Goal: Information Seeking & Learning: Find specific fact

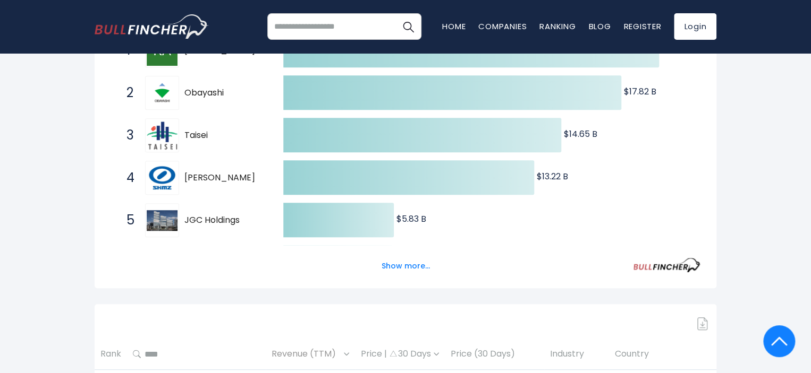
scroll to position [266, 0]
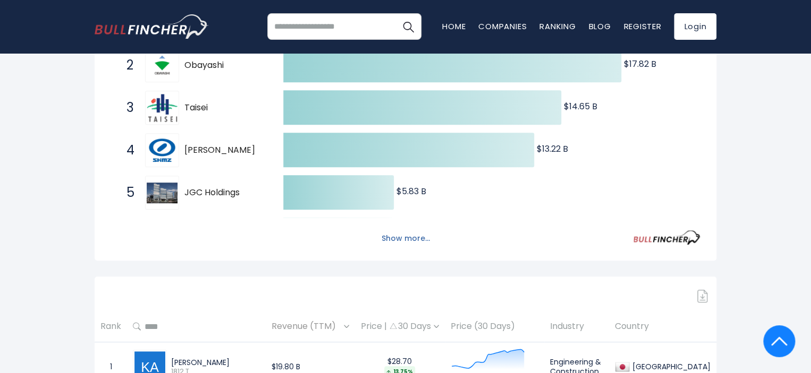
click at [396, 240] on button "Show more..." at bounding box center [405, 239] width 61 height 18
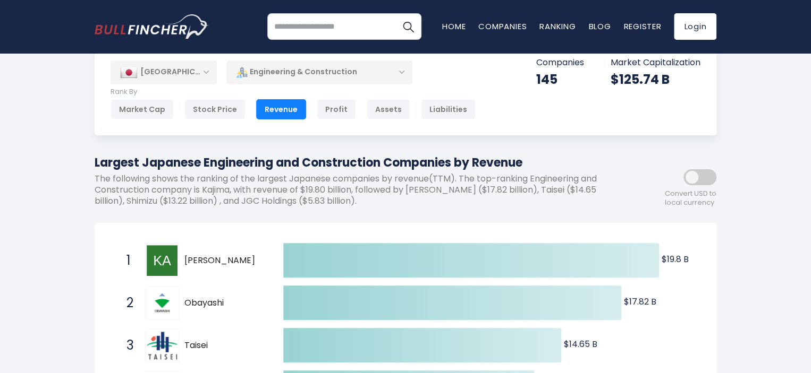
scroll to position [0, 0]
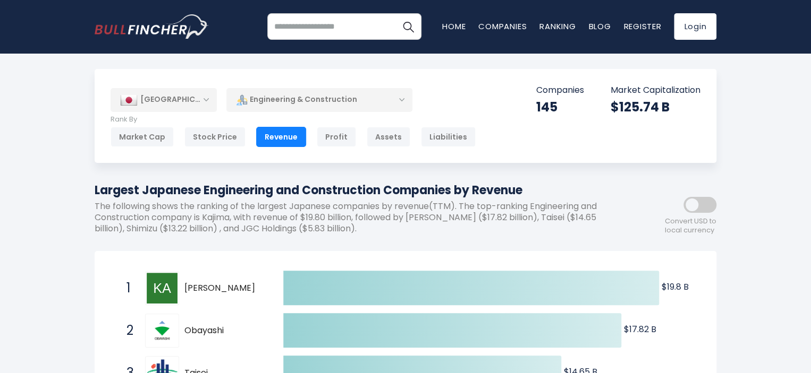
click at [701, 201] on span at bounding box center [699, 205] width 33 height 16
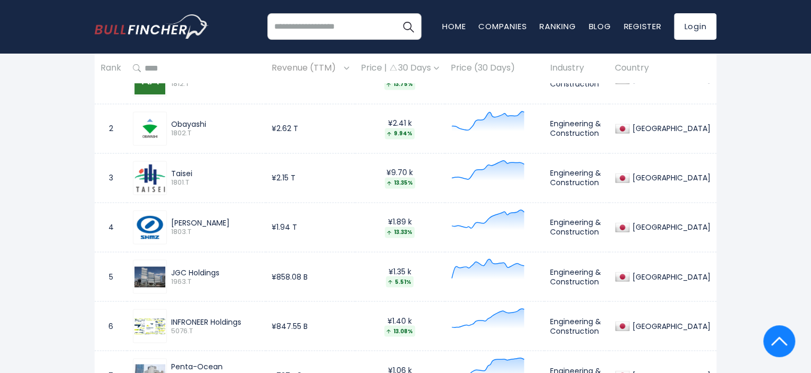
scroll to position [850, 0]
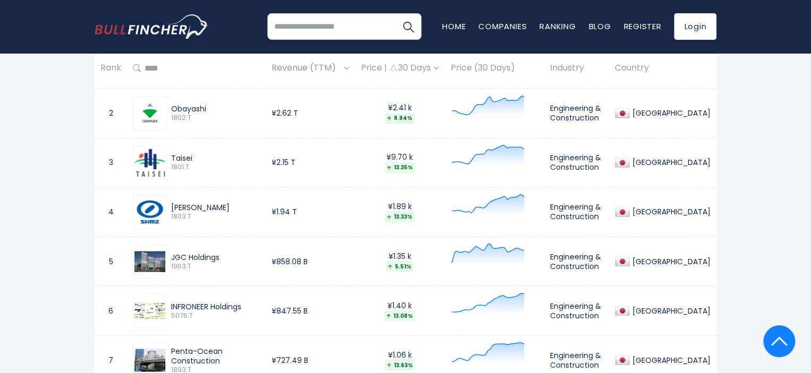
scroll to position [691, 0]
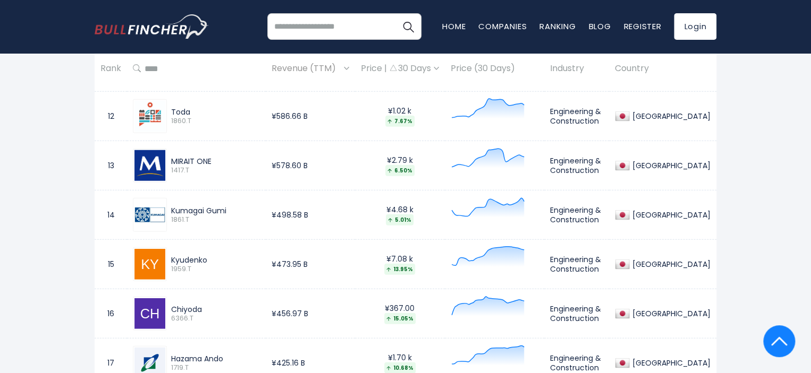
scroll to position [1298, 0]
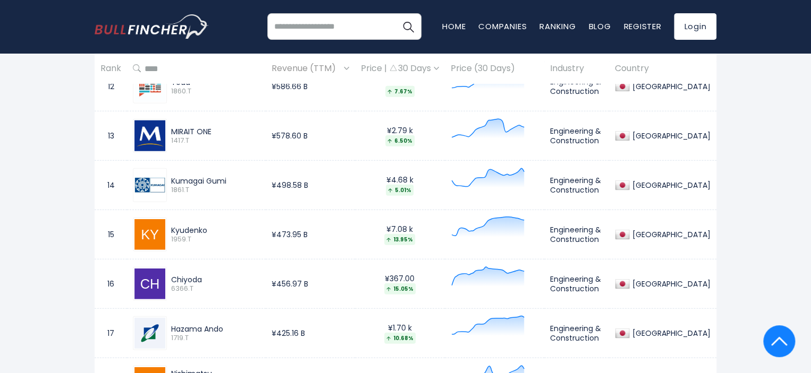
click at [351, 31] on input "search" at bounding box center [344, 26] width 154 height 27
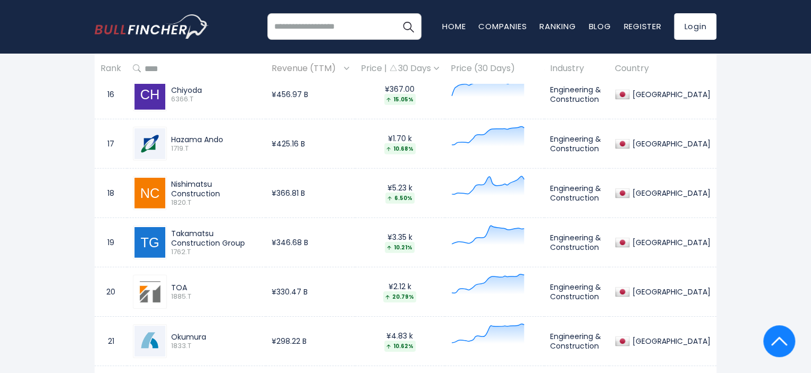
scroll to position [2277, 0]
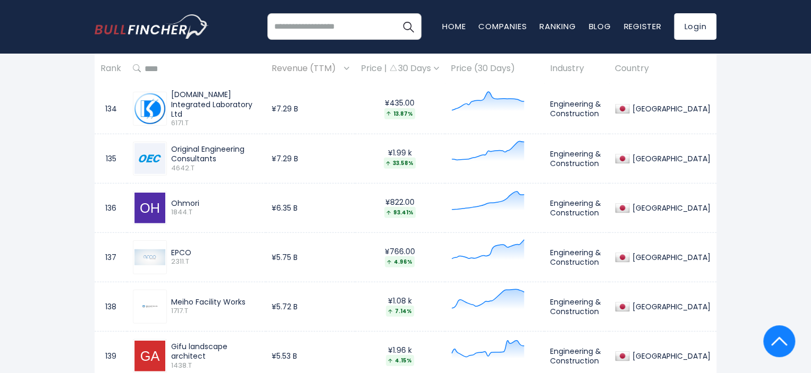
scroll to position [3657, 0]
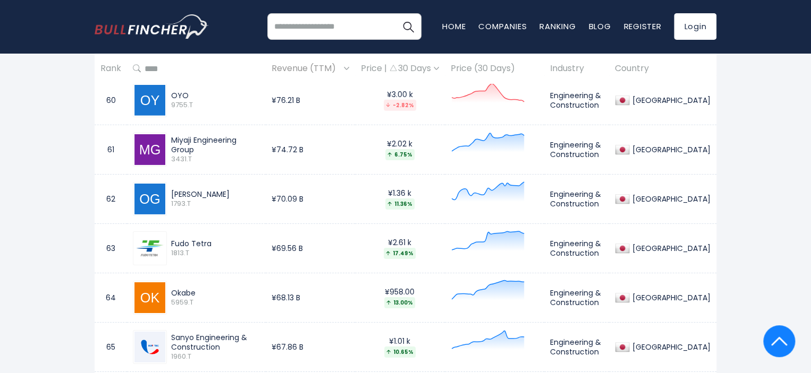
click at [355, 292] on td "¥68.13 B" at bounding box center [310, 297] width 89 height 49
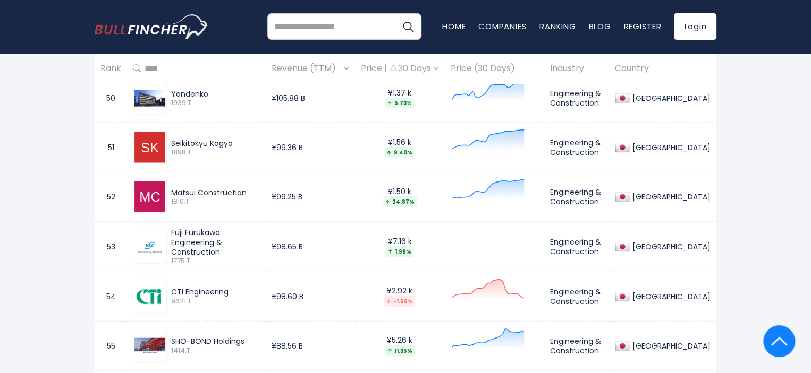
scroll to position [4199, 0]
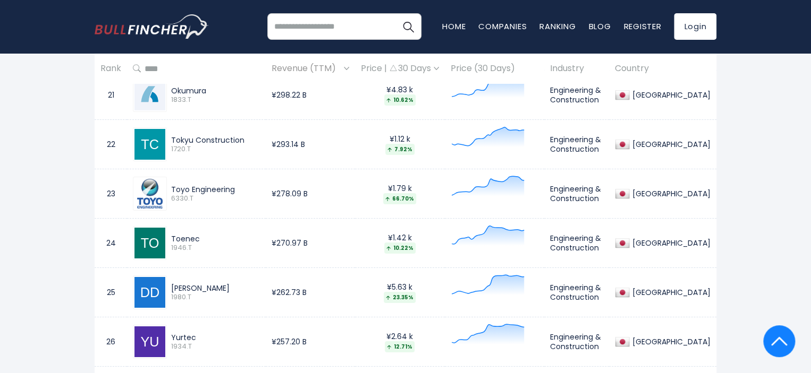
scroll to position [2129, 0]
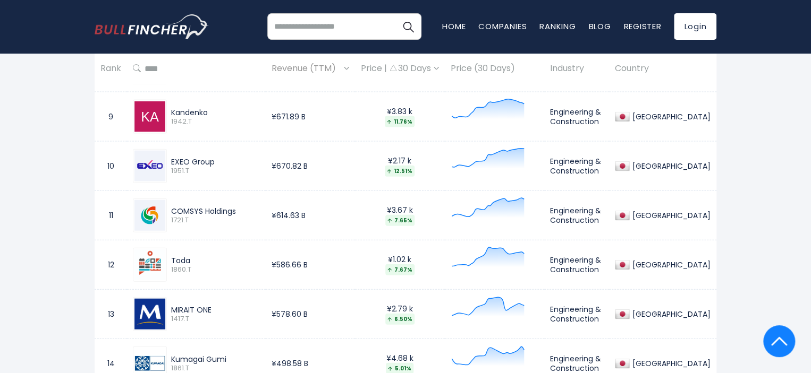
scroll to position [1439, 0]
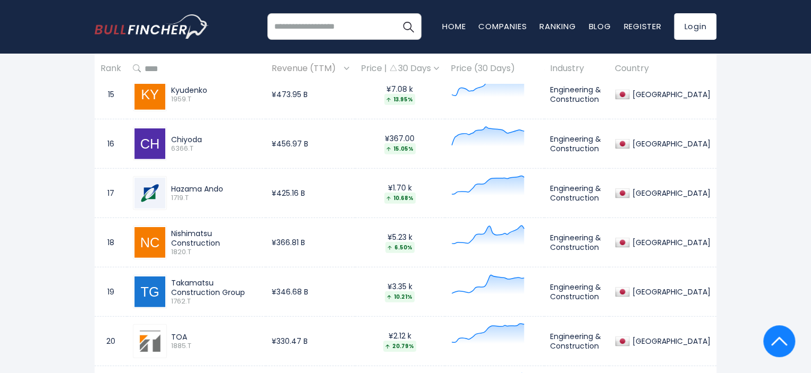
drag, startPoint x: 755, startPoint y: 152, endPoint x: 784, endPoint y: 152, distance: 28.7
